Goal: Complete application form: Complete application form

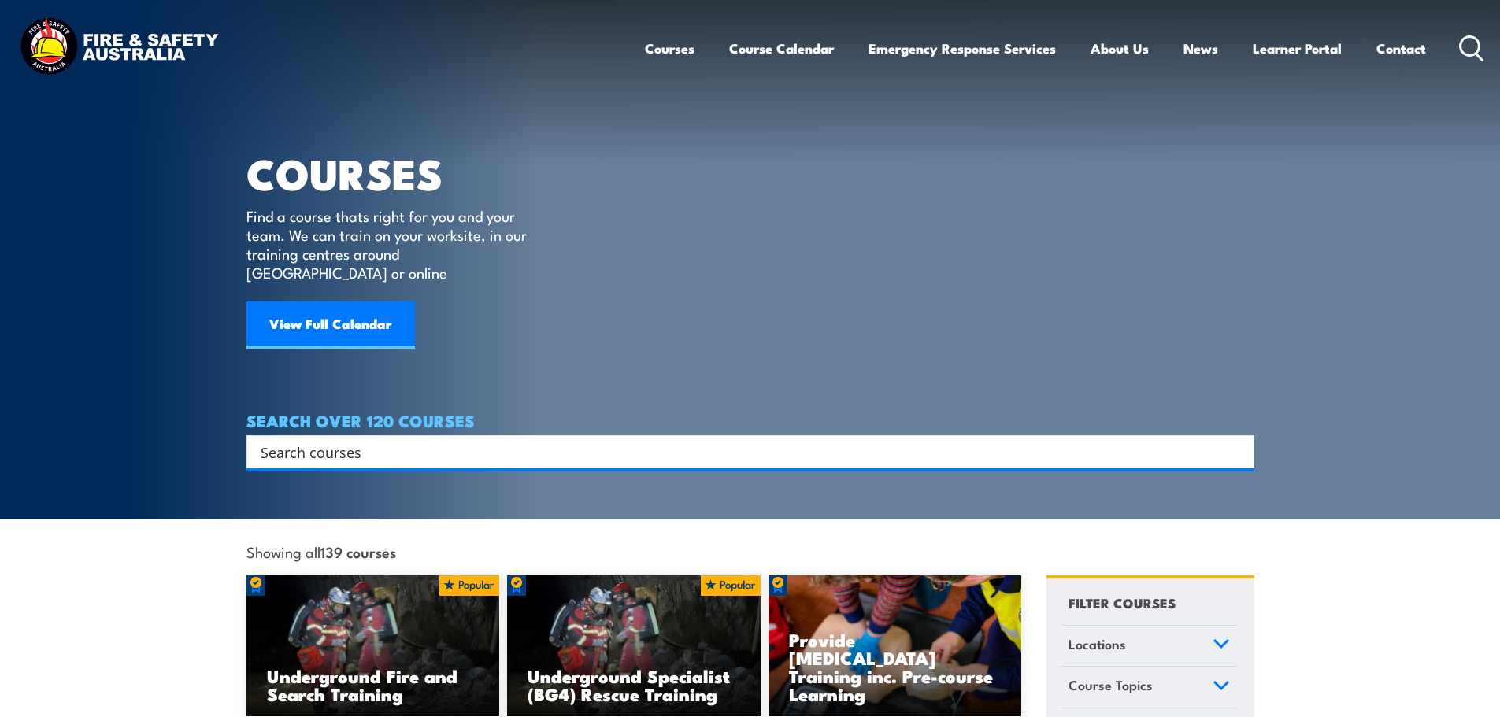
click at [672, 443] on input "Search input" at bounding box center [740, 452] width 959 height 24
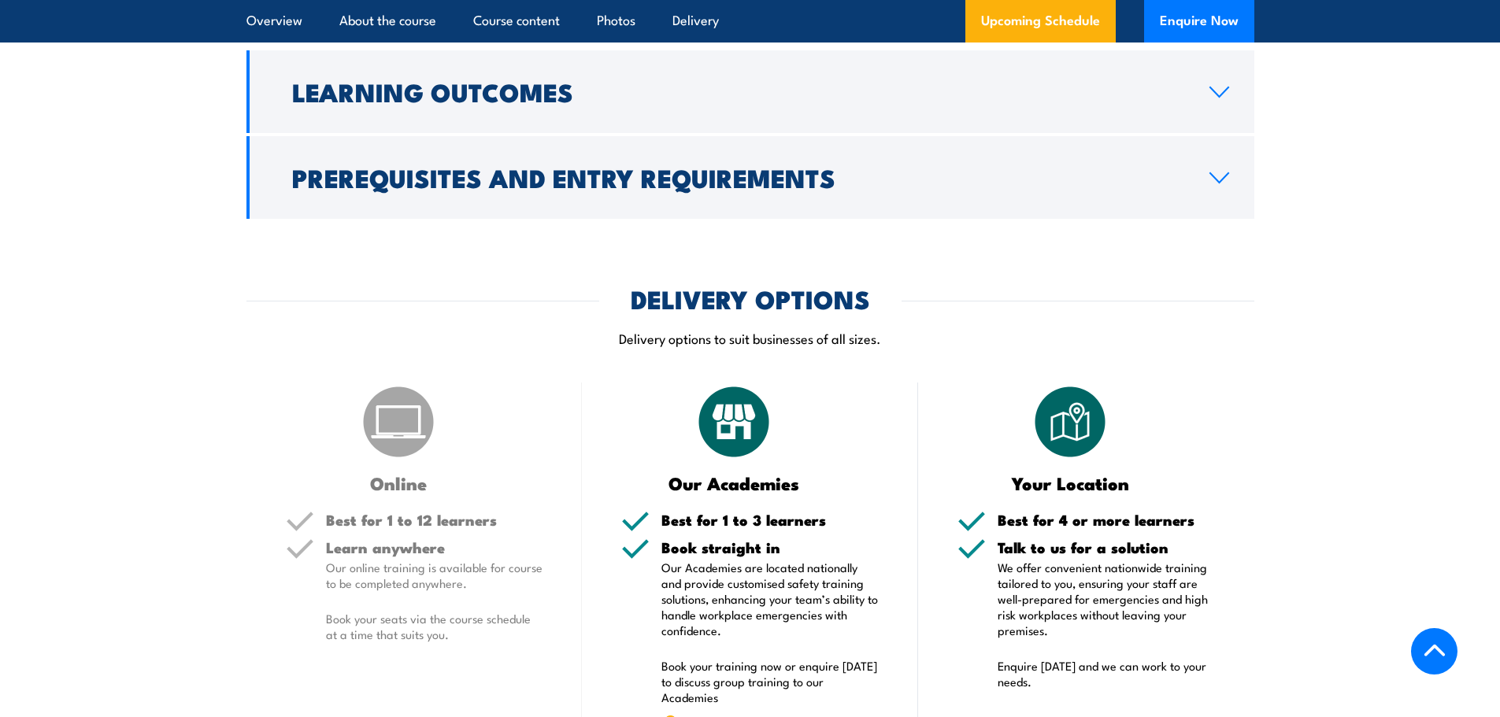
scroll to position [2205, 0]
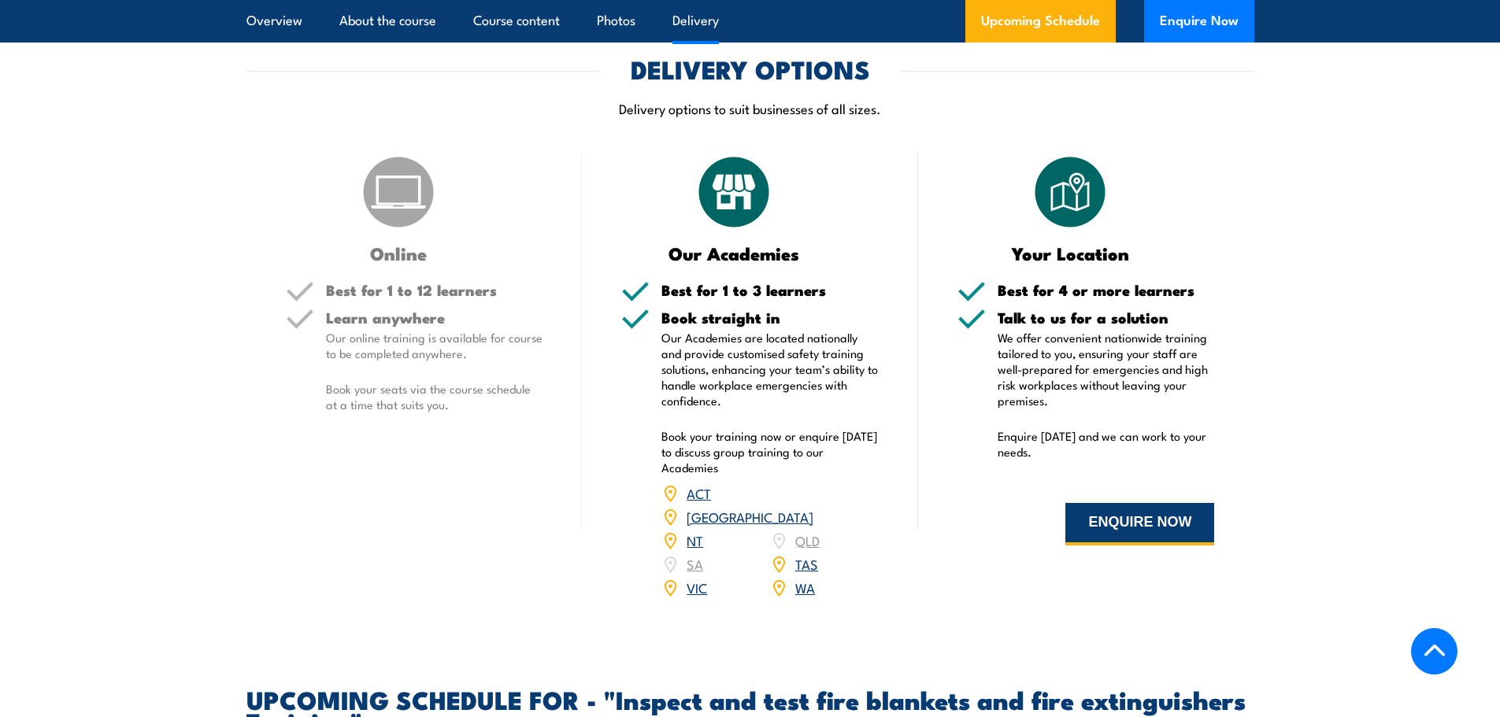
click at [1139, 546] on button "ENQUIRE NOW" at bounding box center [1139, 524] width 149 height 43
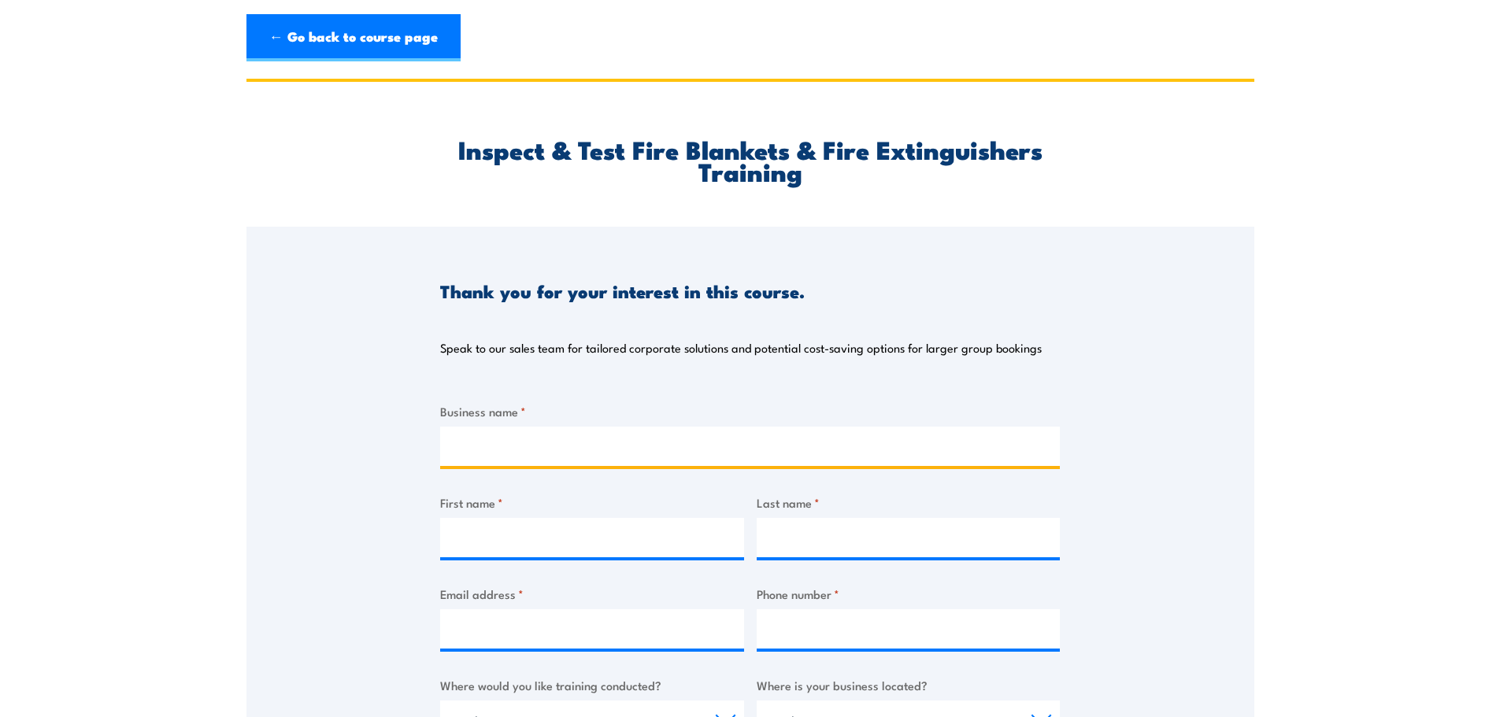
click at [582, 443] on input "Business name *" at bounding box center [750, 446] width 620 height 39
type input "NBNco"
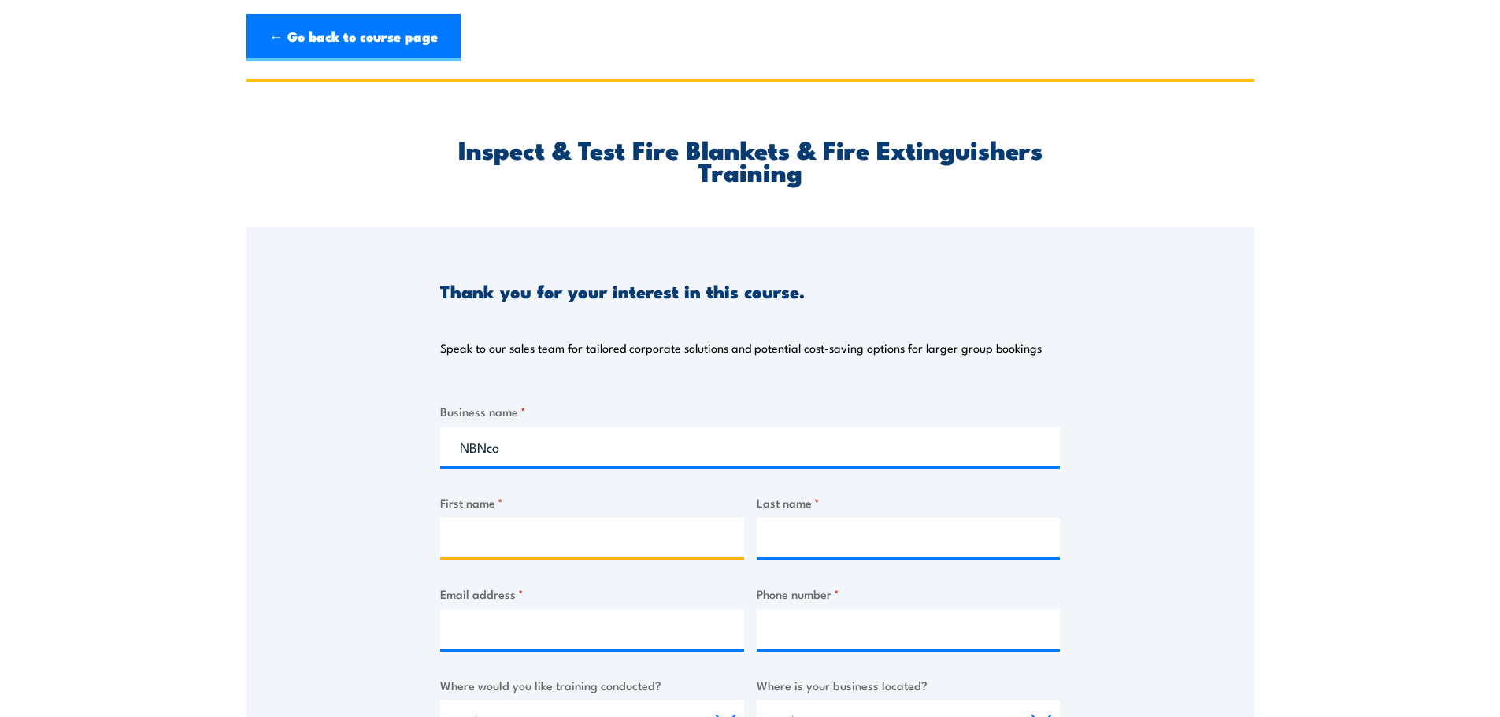
click at [603, 528] on input "First name *" at bounding box center [592, 537] width 304 height 39
click at [516, 549] on input "First name *" at bounding box center [592, 537] width 304 height 39
type input "Gerrit"
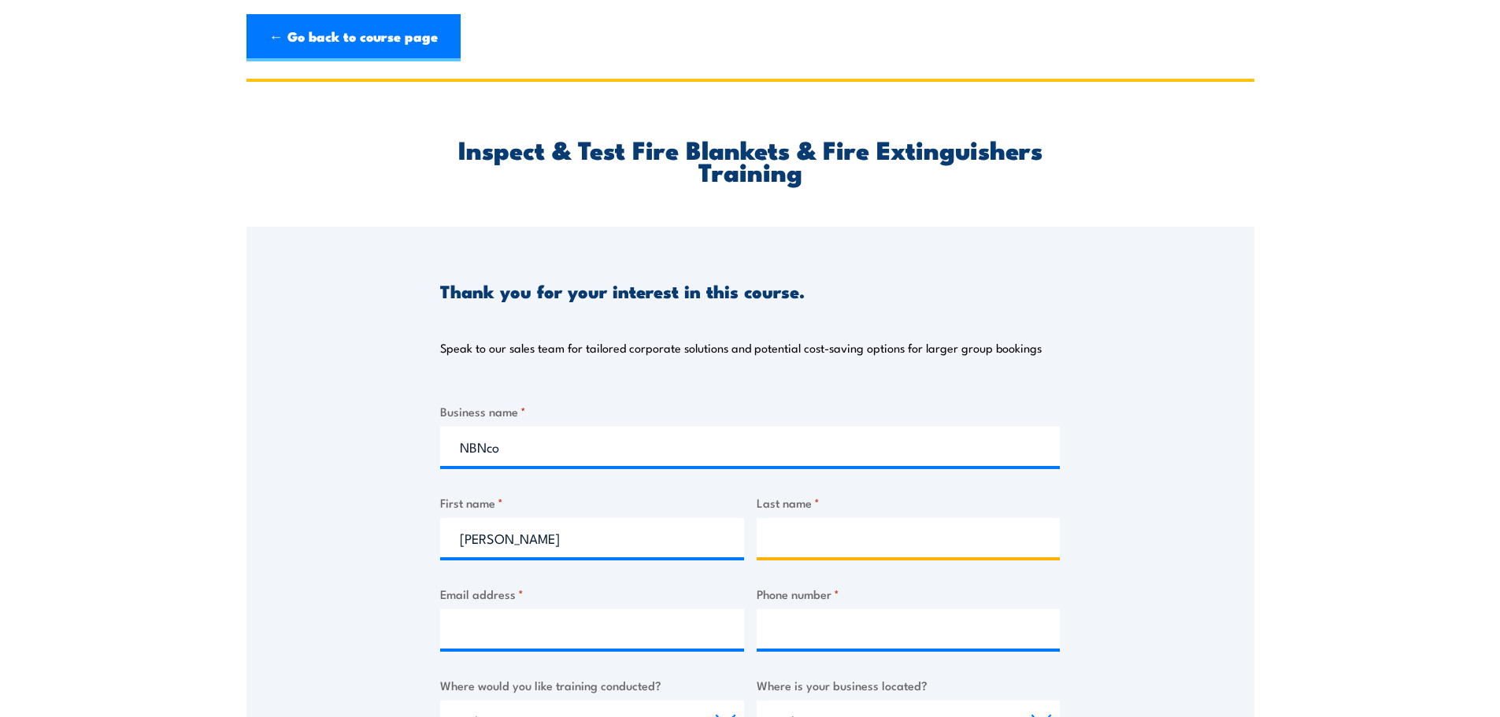
click at [850, 543] on input "Last name *" at bounding box center [909, 537] width 304 height 39
type input "Leuning"
click at [636, 629] on input "Email address *" at bounding box center [592, 628] width 304 height 39
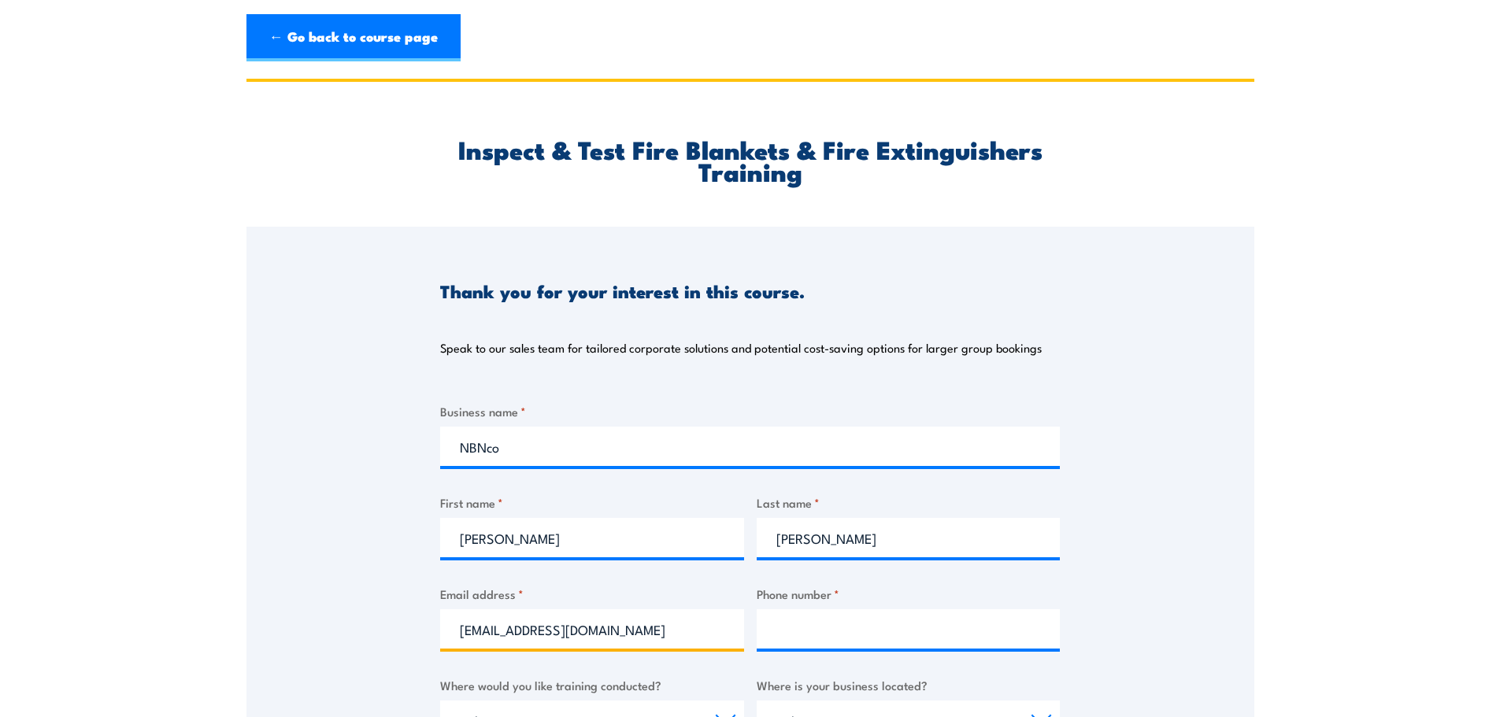
type input "gerritleuning@nbnco.com.au"
click at [810, 629] on input "Phone number *" at bounding box center [909, 628] width 304 height 39
type input "0427935678"
select select "VIC"
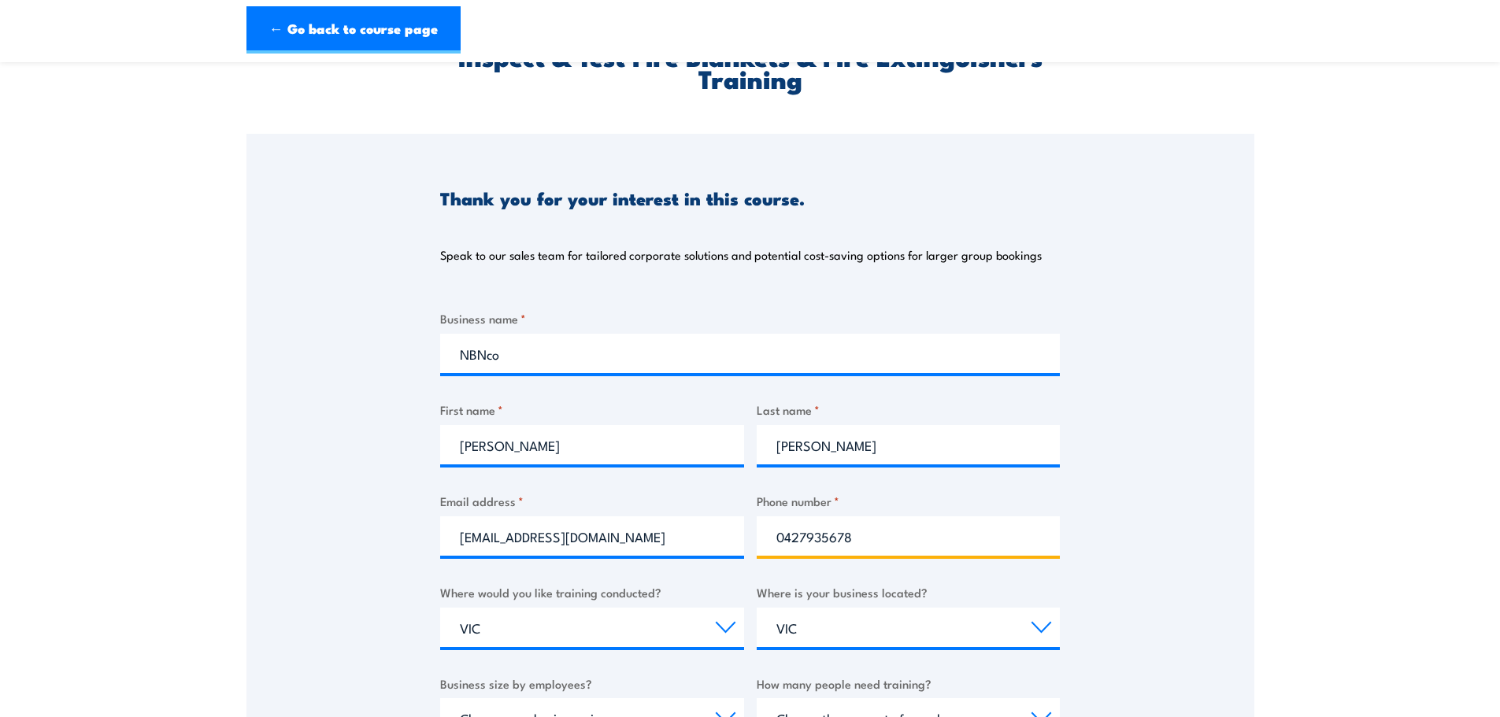
scroll to position [315, 0]
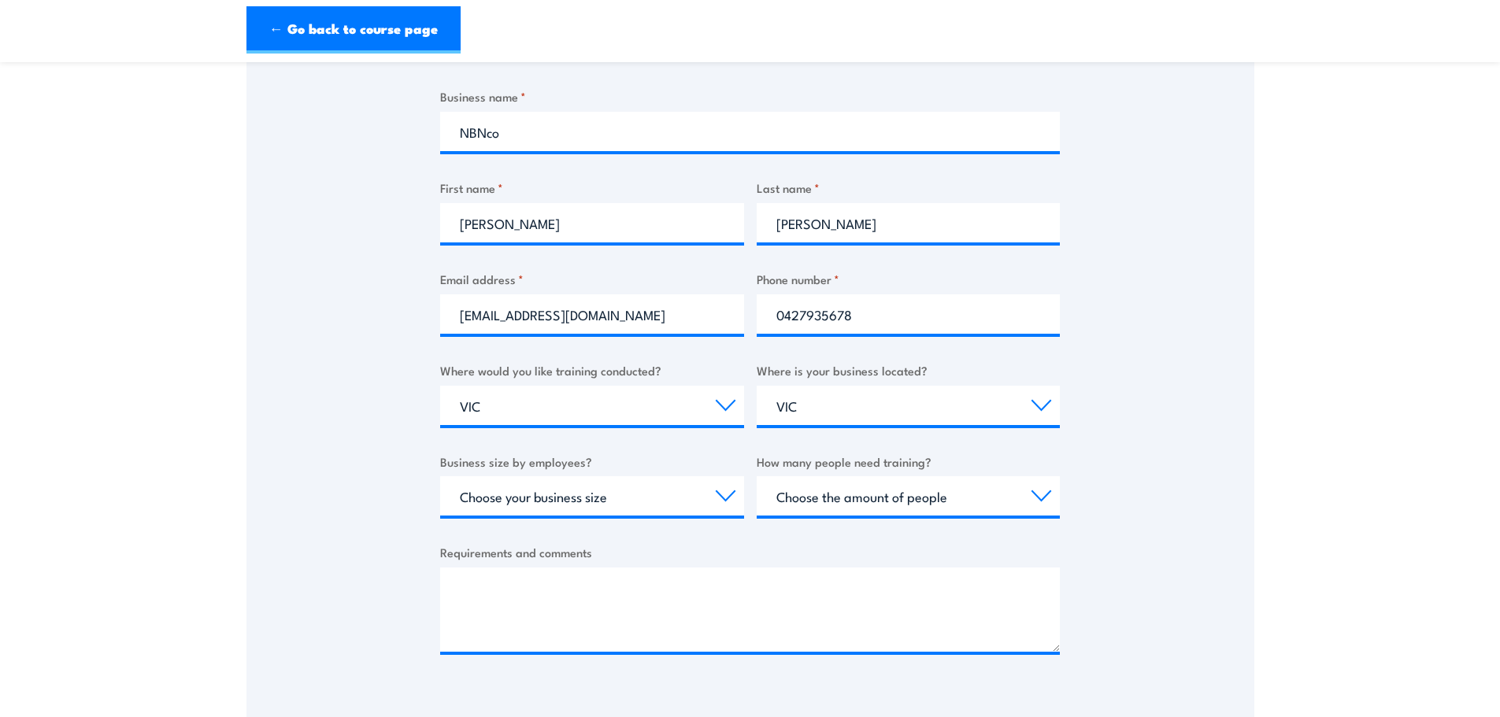
click at [1244, 488] on div "Thank you for your interest in this course. Speak to our sales team for tailore…" at bounding box center [750, 305] width 1008 height 787
click at [724, 498] on select "Choose your business size 1 to 19 20 to 199 200+" at bounding box center [592, 495] width 304 height 39
select select "1 to 19"
click at [440, 476] on select "Choose your business size 1 to 19 20 to 199 200+" at bounding box center [592, 495] width 304 height 39
click at [1038, 501] on select "Choose the amount of people 1 to 4 5 to 19 20+" at bounding box center [909, 495] width 304 height 39
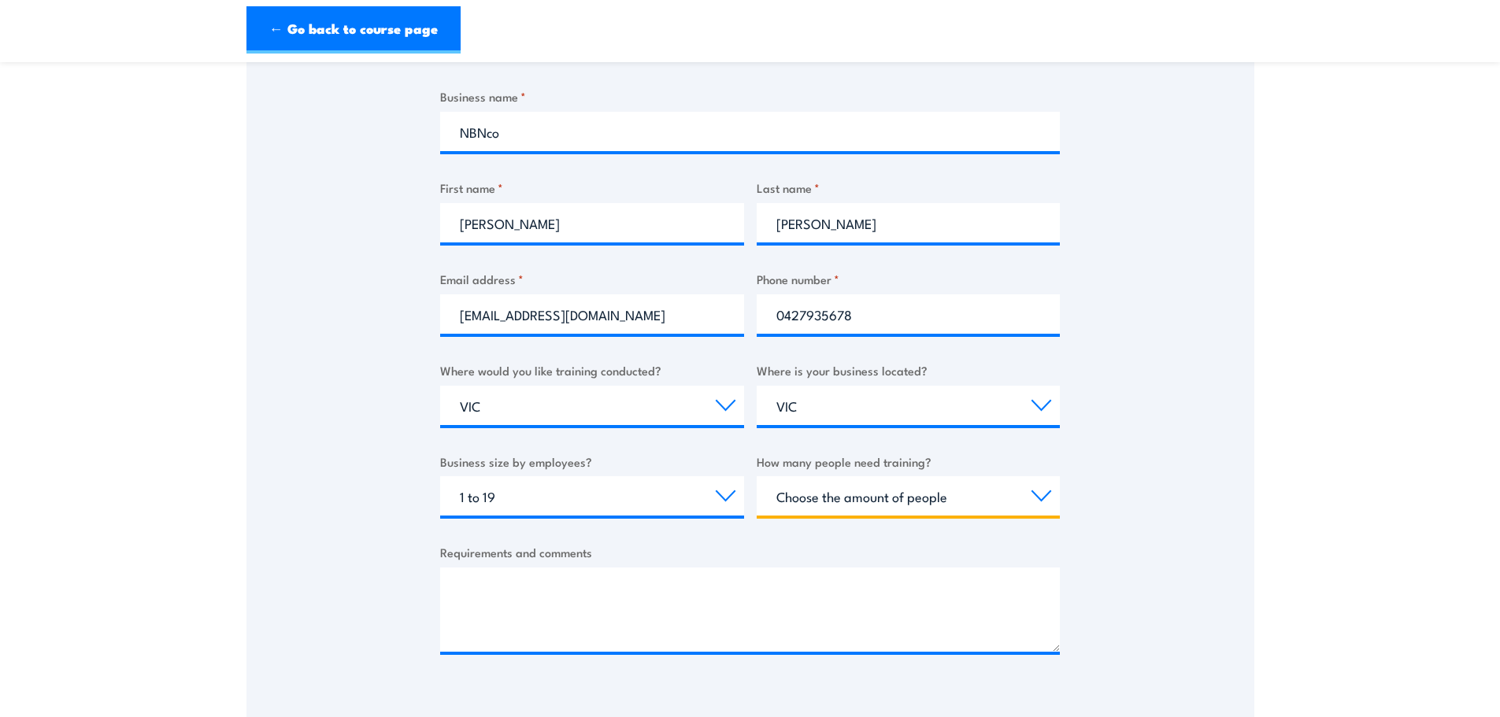
select select "1 to 4"
click at [757, 476] on select "Choose the amount of people 1 to 4 5 to 19 20+" at bounding box center [909, 495] width 304 height 39
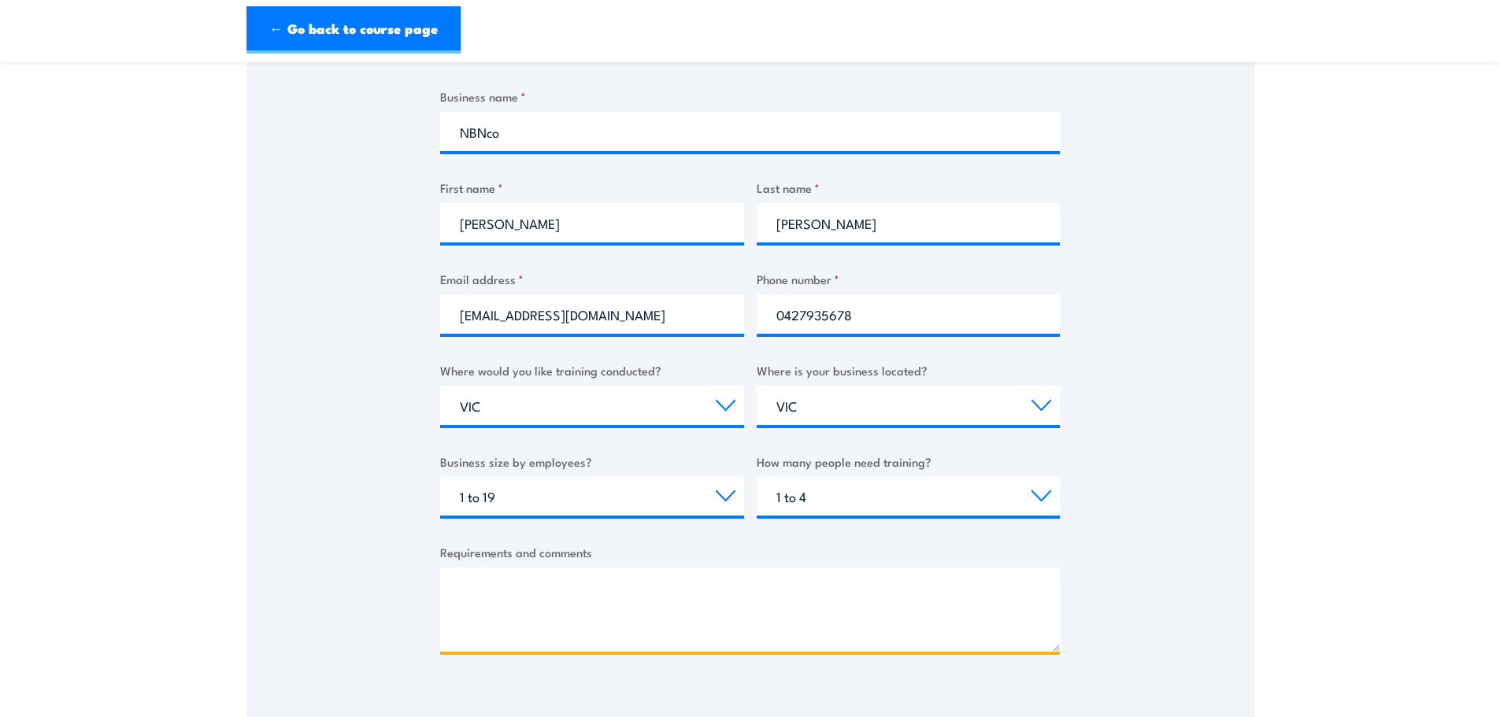
click at [485, 587] on textarea "Requirements and comments" at bounding box center [750, 610] width 620 height 84
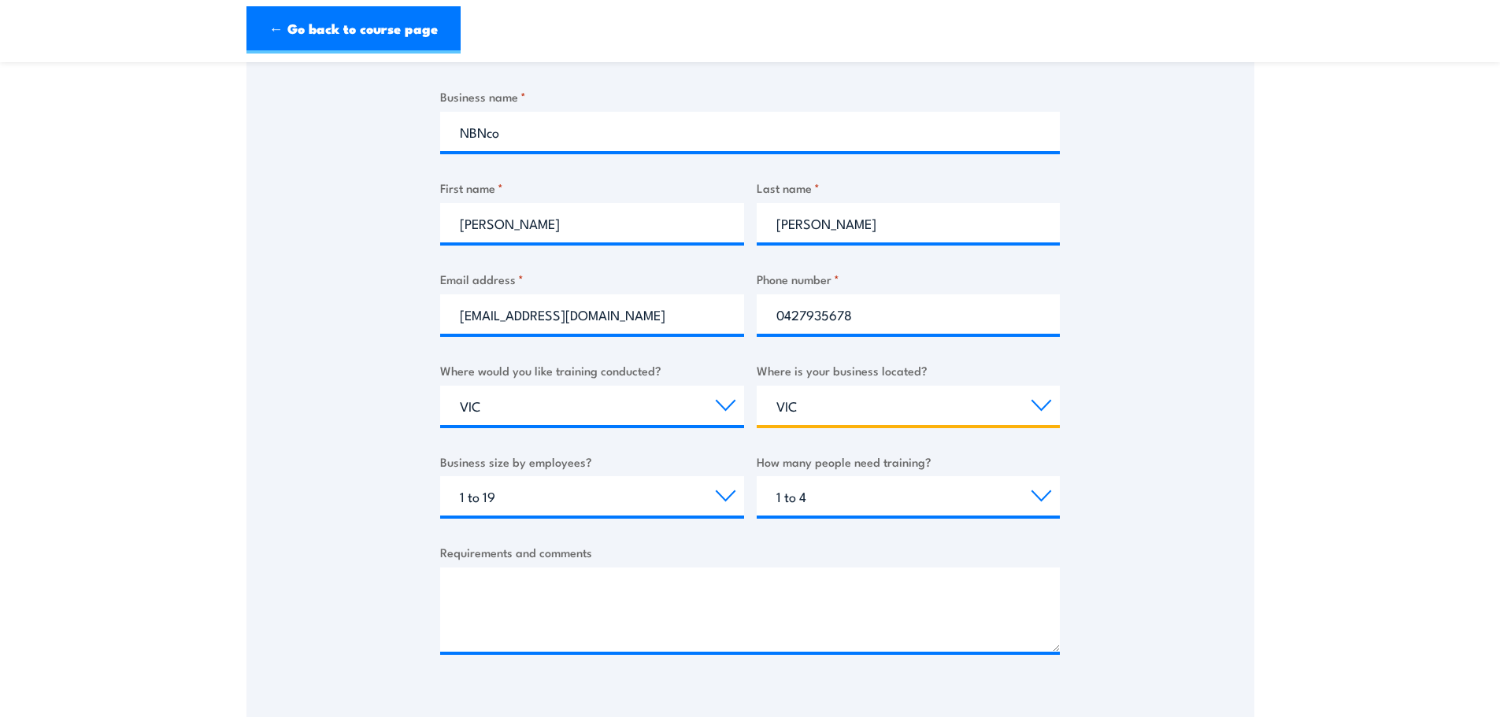
click at [896, 402] on select "Select a state or territory QLD NSW VIC SA ACT WA TAS NT" at bounding box center [909, 405] width 304 height 39
click at [757, 386] on select "Select a state or territory QLD NSW VIC SA ACT WA TAS NT" at bounding box center [909, 405] width 304 height 39
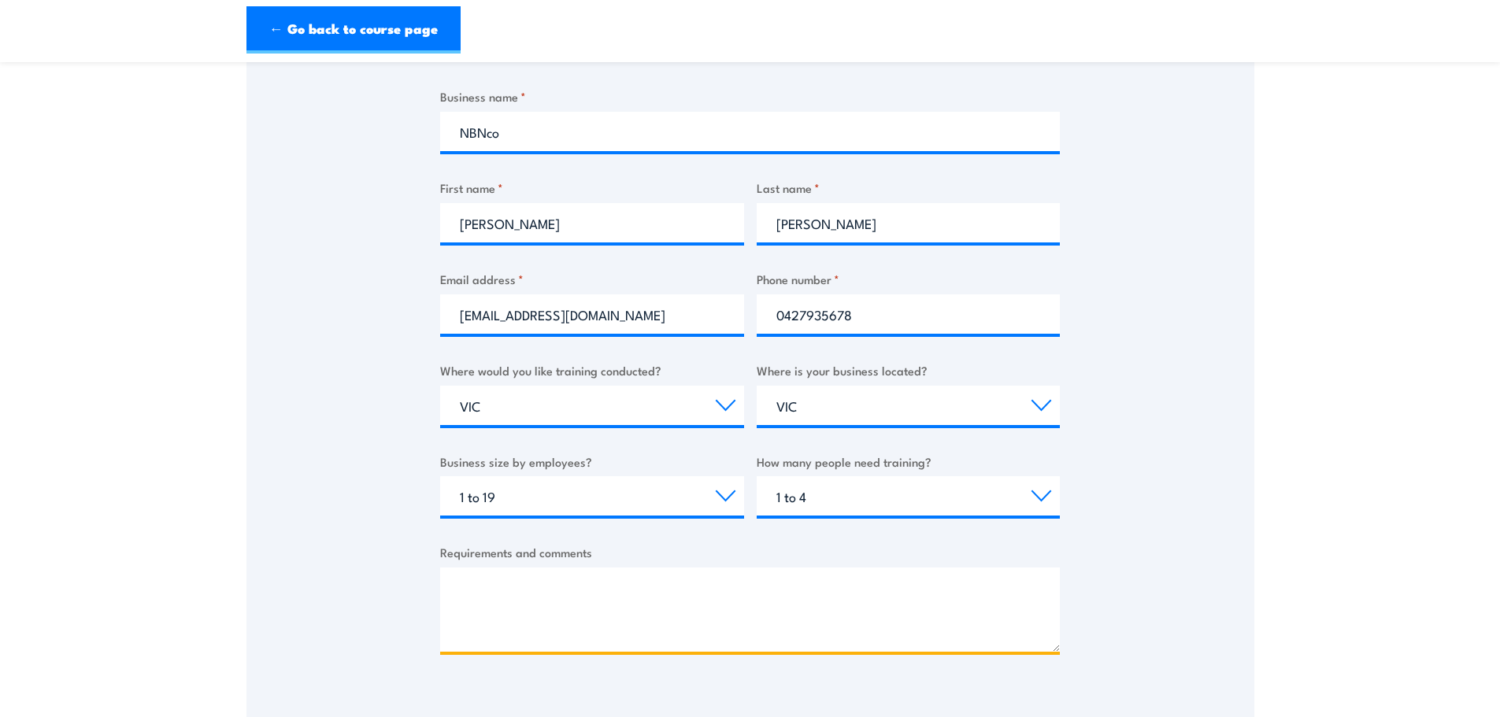
click at [594, 597] on textarea "Requirements and comments" at bounding box center [750, 610] width 620 height 84
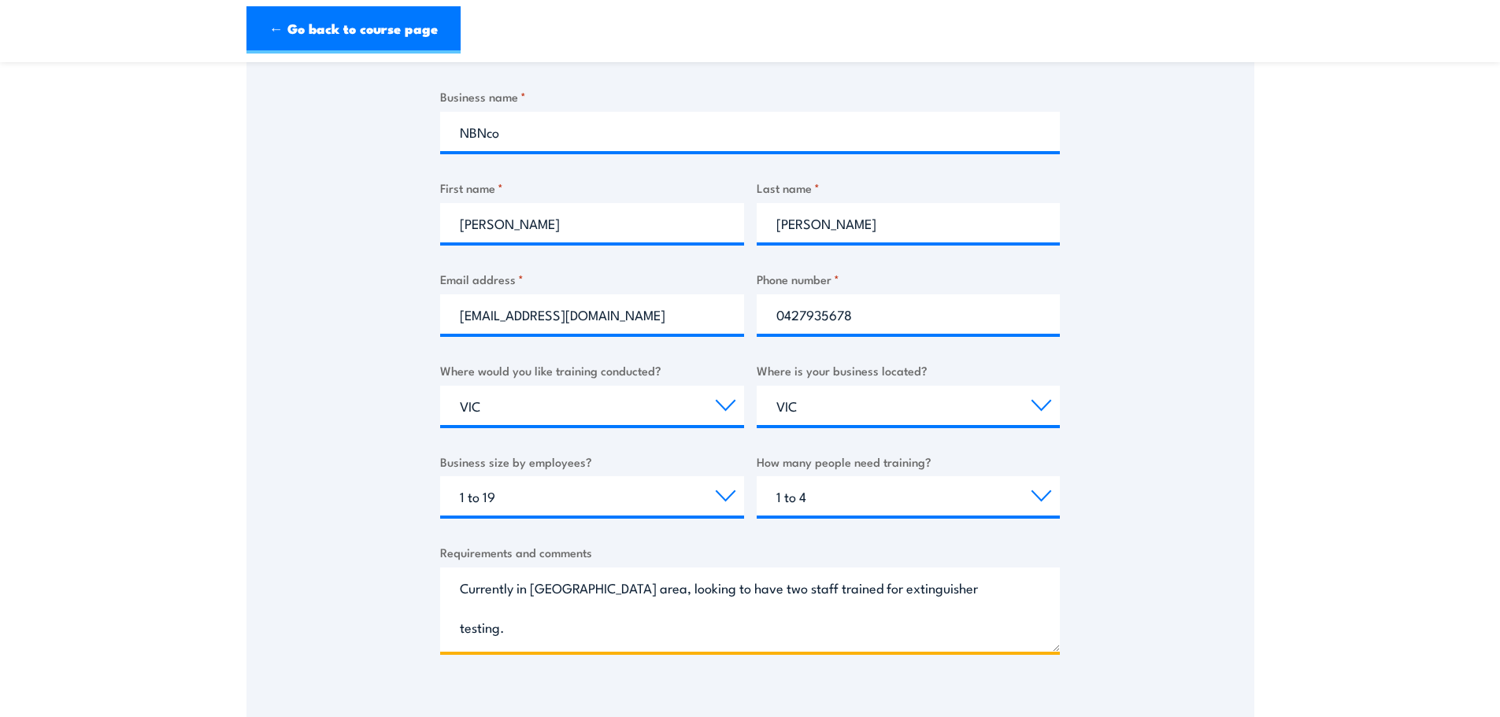
type textarea "Currently in Gippsland area, looking to have two staff trained for extinguisher…"
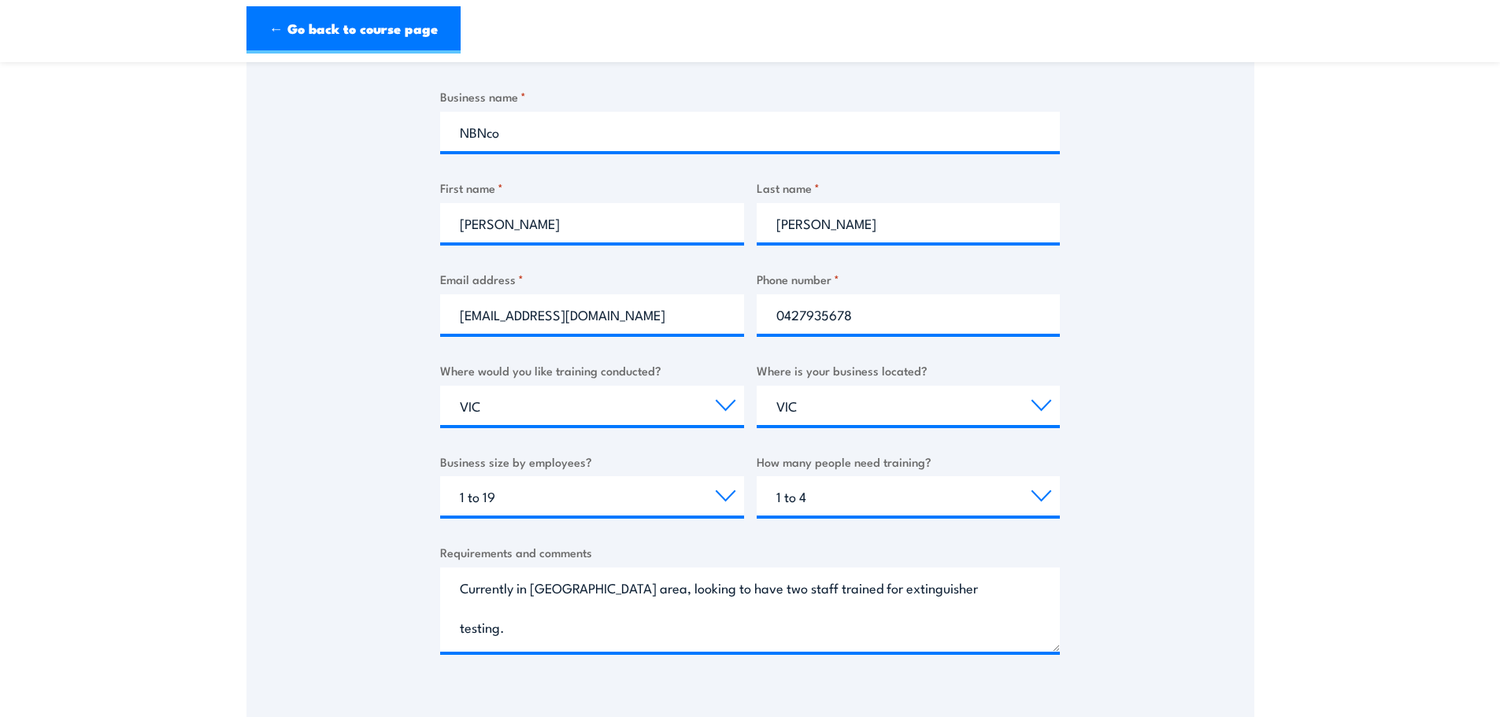
click at [1136, 499] on div "Thank you for your interest in this course. Speak to our sales team for tailore…" at bounding box center [750, 305] width 1008 height 787
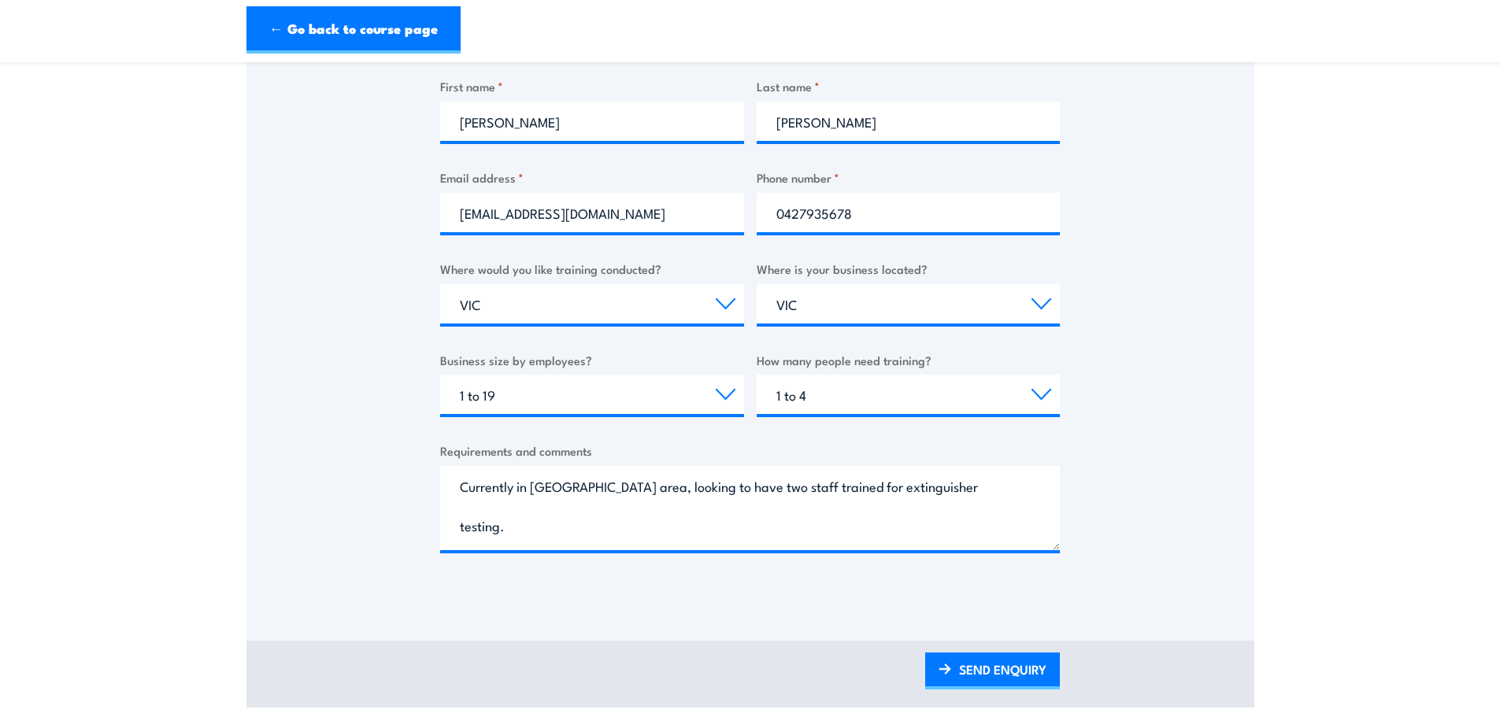
scroll to position [709, 0]
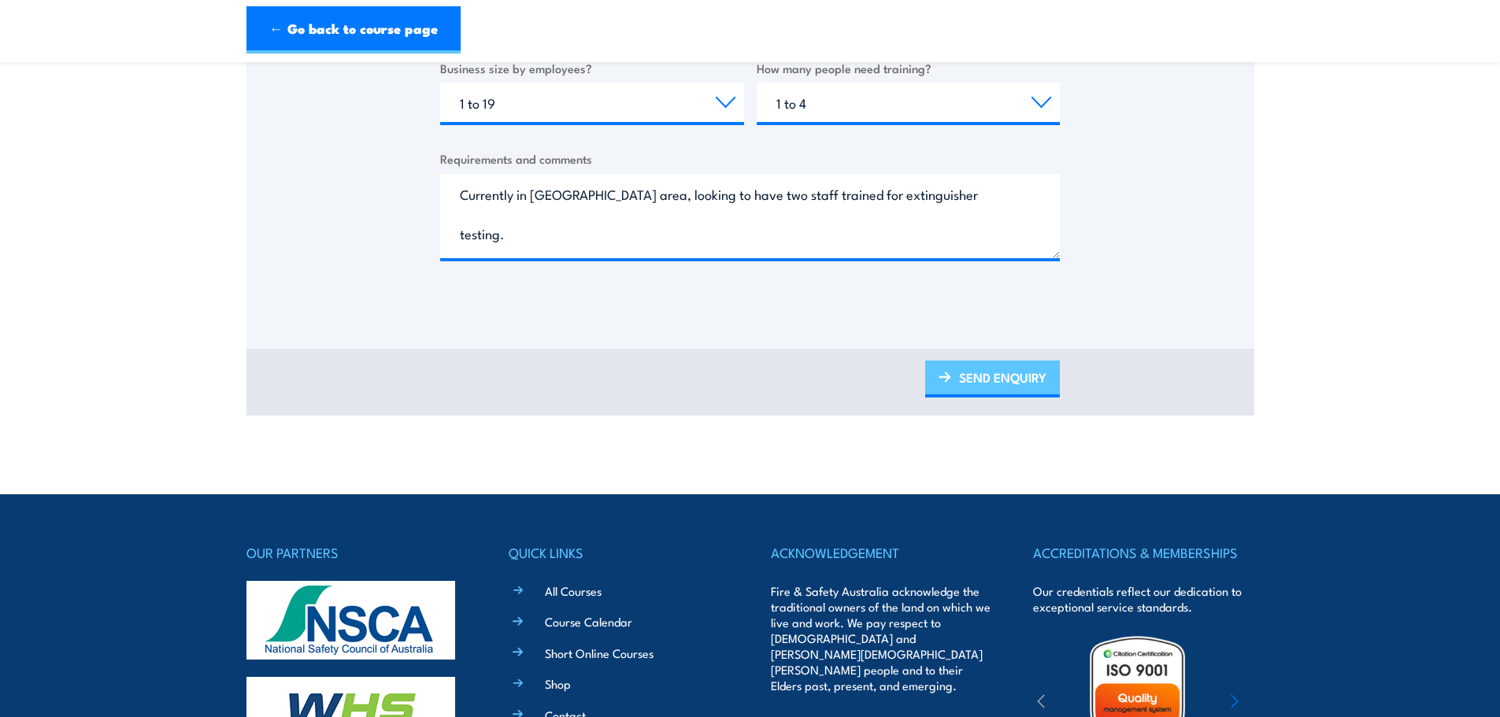
drag, startPoint x: 991, startPoint y: 384, endPoint x: 999, endPoint y: 391, distance: 10.1
click at [991, 384] on link "SEND ENQUIRY" at bounding box center [992, 379] width 135 height 37
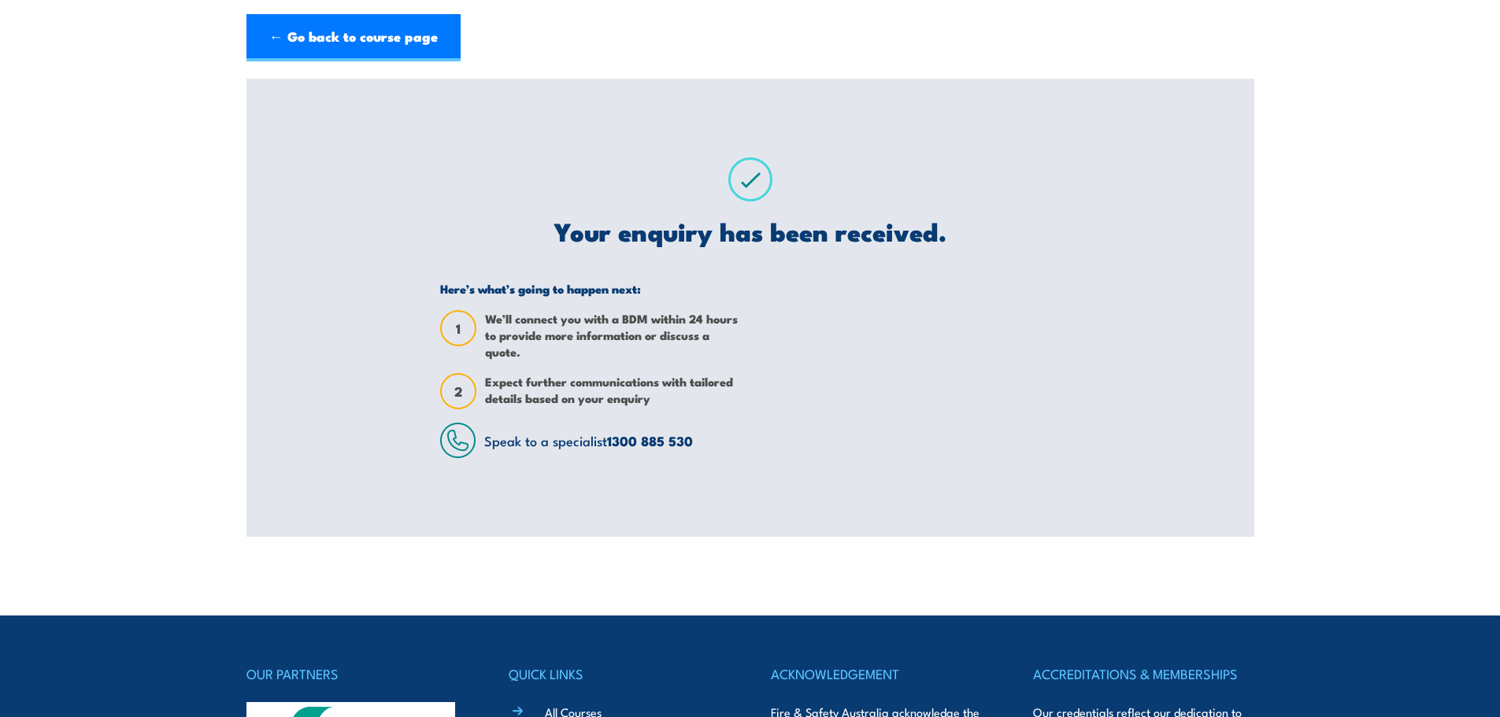
scroll to position [0, 0]
click at [367, 33] on link "← Go back to course page" at bounding box center [353, 37] width 214 height 47
